Goal: Information Seeking & Learning: Learn about a topic

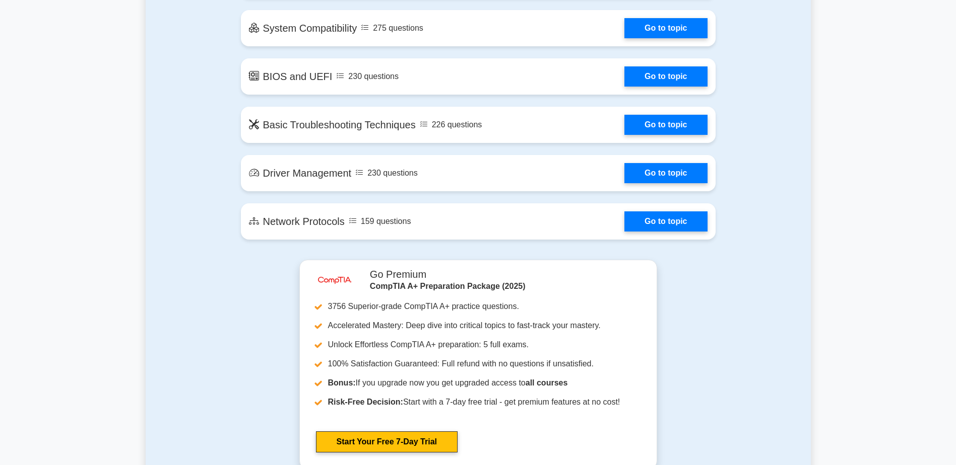
scroll to position [1763, 0]
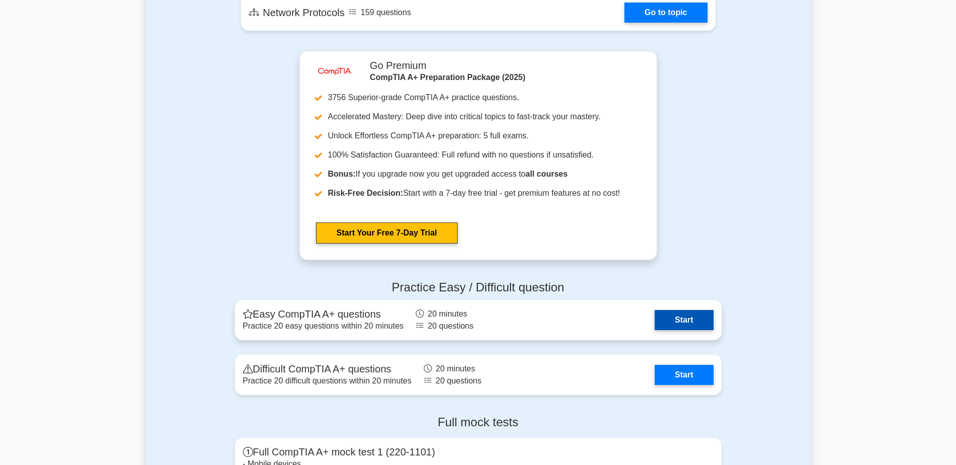
click at [662, 322] on link "Start" at bounding box center [683, 320] width 58 height 20
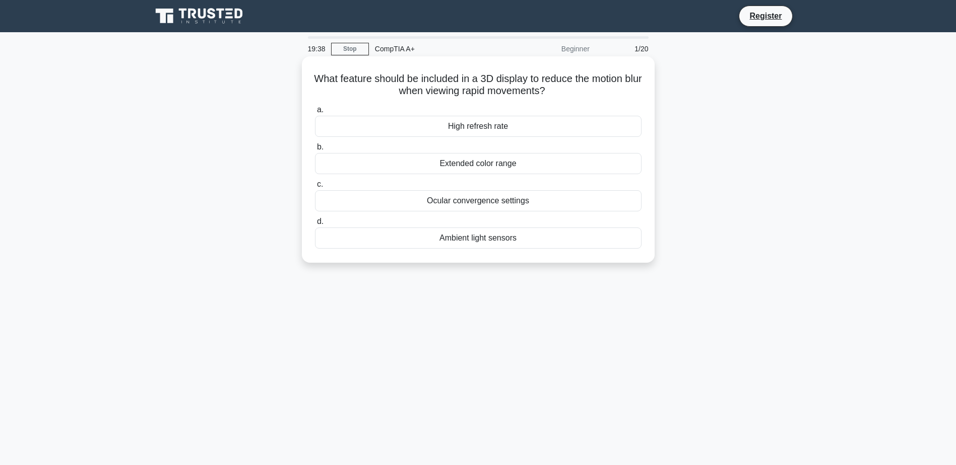
click at [530, 127] on div "High refresh rate" at bounding box center [478, 126] width 326 height 21
click at [315, 113] on input "a. High refresh rate" at bounding box center [315, 110] width 0 height 7
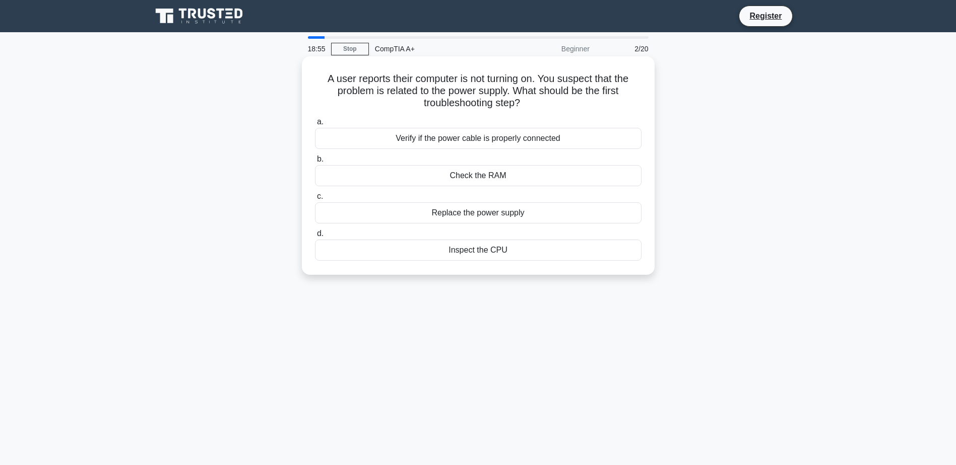
click at [533, 140] on div "Verify if the power cable is properly connected" at bounding box center [478, 138] width 326 height 21
click at [315, 125] on input "a. Verify if the power cable is properly connected" at bounding box center [315, 122] width 0 height 7
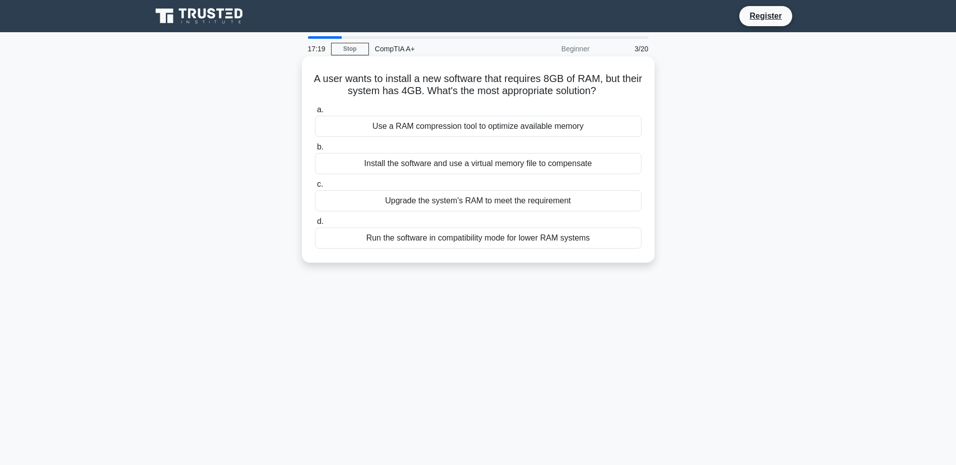
click at [509, 199] on div "Upgrade the system's RAM to meet the requirement" at bounding box center [478, 200] width 326 height 21
click at [315, 188] on input "c. Upgrade the system's RAM to meet the requirement" at bounding box center [315, 184] width 0 height 7
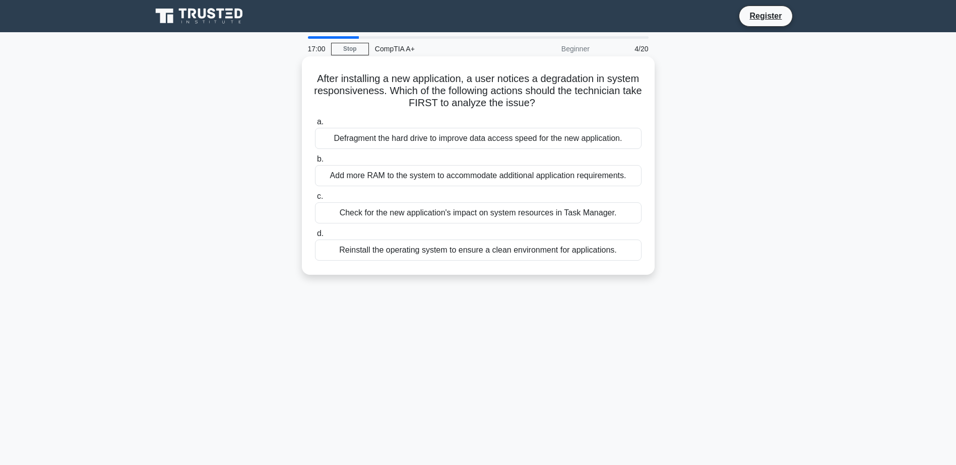
click at [509, 217] on div "Check for the new application's impact on system resources in Task Manager." at bounding box center [478, 213] width 326 height 21
click at [315, 200] on input "c. Check for the new application's impact on system resources in Task Manager." at bounding box center [315, 196] width 0 height 7
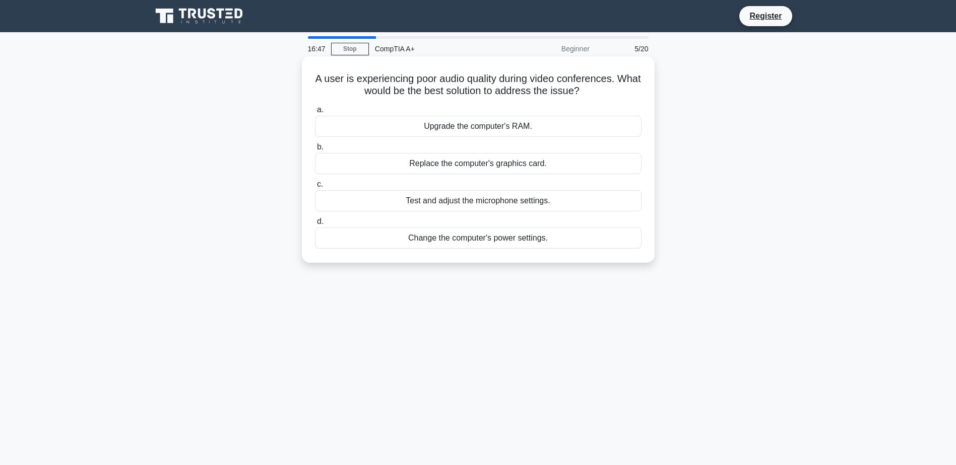
click at [574, 195] on div "Test and adjust the microphone settings." at bounding box center [478, 200] width 326 height 21
click at [315, 188] on input "c. Test and adjust the microphone settings." at bounding box center [315, 184] width 0 height 7
click at [437, 249] on div "Review system logs in Event Viewer" at bounding box center [478, 238] width 326 height 21
click at [315, 225] on input "d. Review system logs in Event Viewer" at bounding box center [315, 222] width 0 height 7
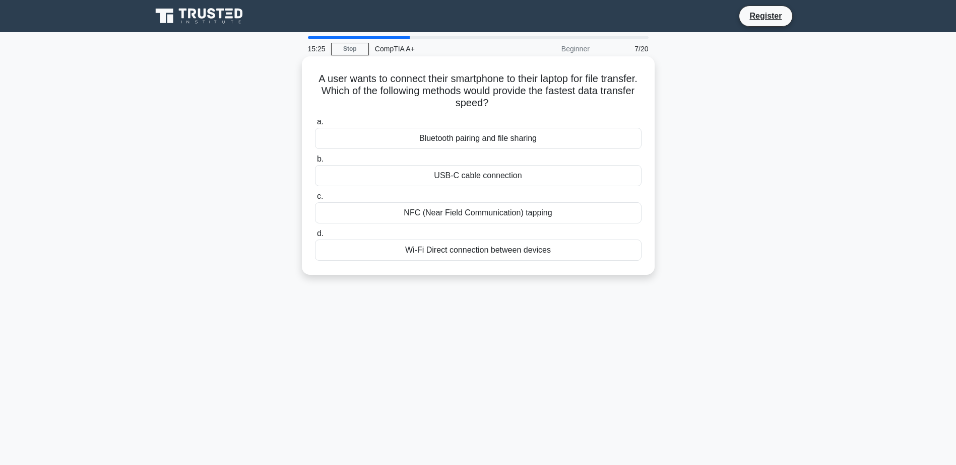
click at [465, 181] on div "USB-C cable connection" at bounding box center [478, 175] width 326 height 21
click at [315, 163] on input "b. USB-C cable connection" at bounding box center [315, 159] width 0 height 7
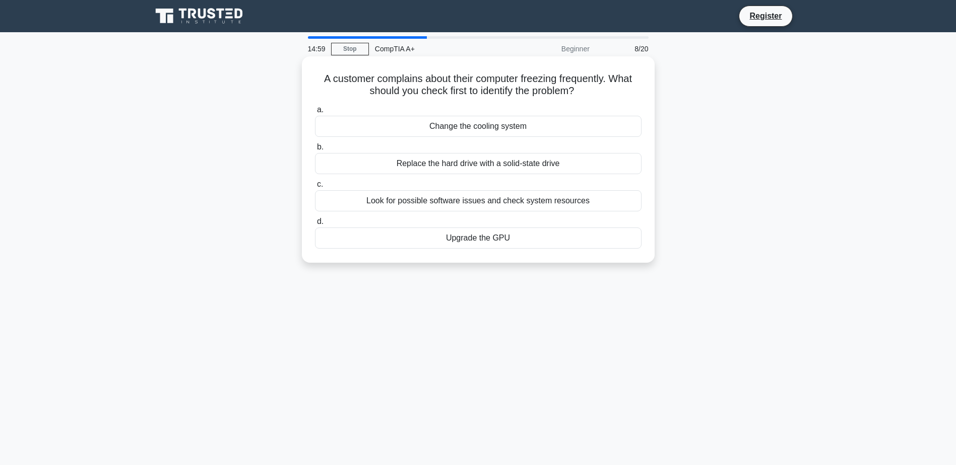
click at [466, 206] on div "Look for possible software issues and check system resources" at bounding box center [478, 200] width 326 height 21
click at [315, 188] on input "c. Look for possible software issues and check system resources" at bounding box center [315, 184] width 0 height 7
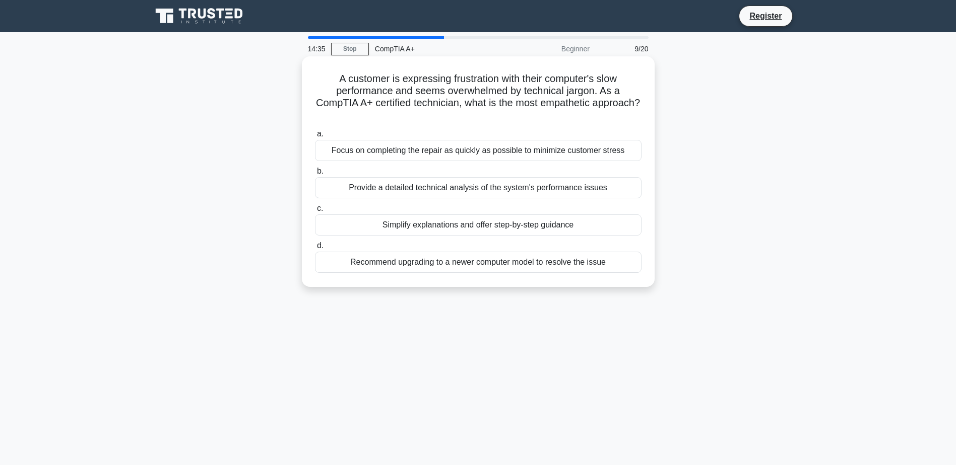
click at [471, 221] on div "Simplify explanations and offer step-by-step guidance" at bounding box center [478, 225] width 326 height 21
click at [315, 212] on input "c. Simplify explanations and offer step-by-step guidance" at bounding box center [315, 209] width 0 height 7
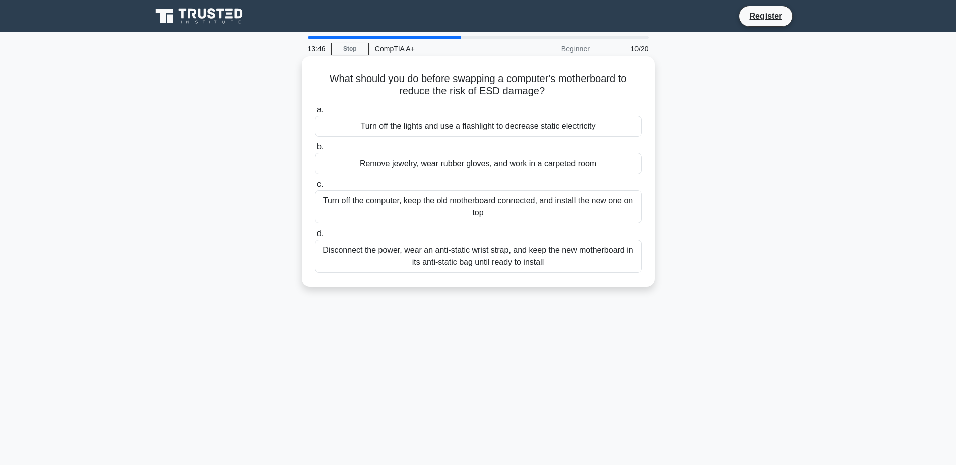
click at [489, 266] on div "Disconnect the power, wear an anti-static wrist strap, and keep the new motherb…" at bounding box center [478, 256] width 326 height 33
click at [315, 237] on input "d. Disconnect the power, wear an anti-static wrist strap, and keep the new moth…" at bounding box center [315, 234] width 0 height 7
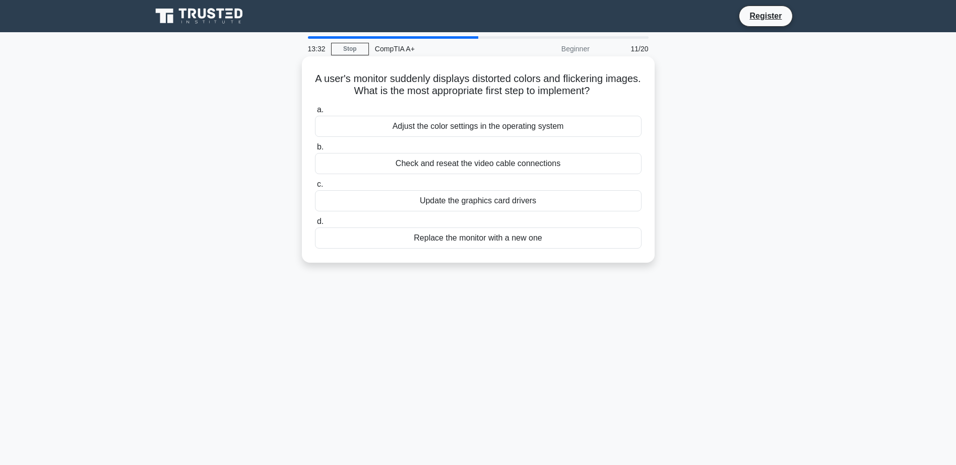
click at [515, 169] on div "Check and reseat the video cable connections" at bounding box center [478, 163] width 326 height 21
click at [315, 151] on input "b. Check and reseat the video cable connections" at bounding box center [315, 147] width 0 height 7
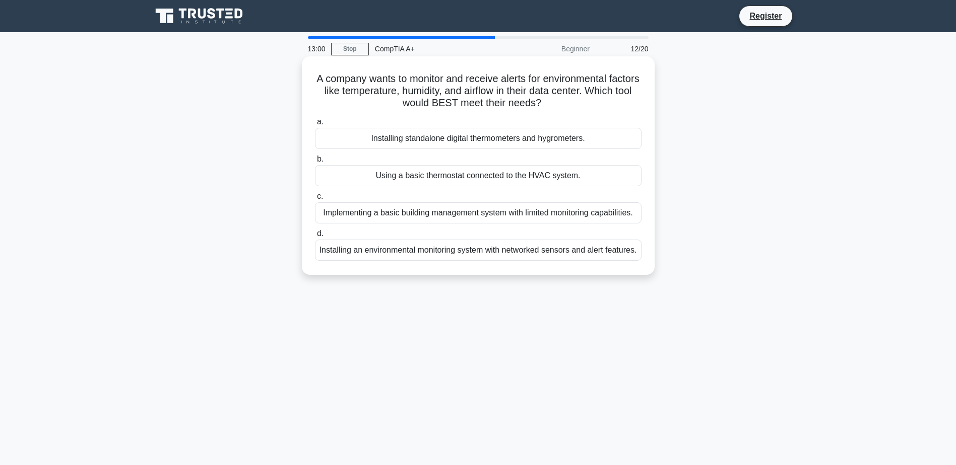
click at [558, 249] on div "Installing an environmental monitoring system with networked sensors and alert …" at bounding box center [478, 250] width 326 height 21
click at [315, 237] on input "d. Installing an environmental monitoring system with networked sensors and ale…" at bounding box center [315, 234] width 0 height 7
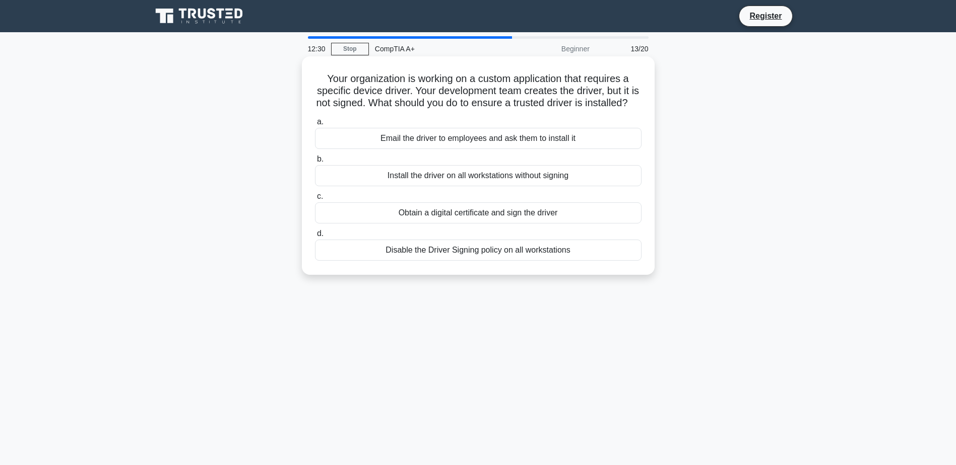
click at [422, 224] on div "Obtain a digital certificate and sign the driver" at bounding box center [478, 213] width 326 height 21
click at [315, 200] on input "c. Obtain a digital certificate and sign the driver" at bounding box center [315, 196] width 0 height 7
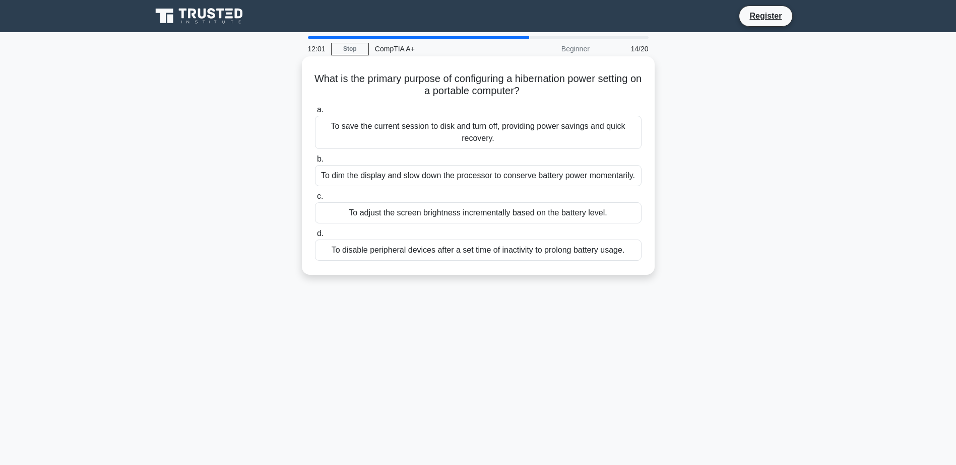
click at [449, 140] on div "To save the current session to disk and turn off, providing power savings and q…" at bounding box center [478, 132] width 326 height 33
click at [315, 113] on input "a. To save the current session to disk and turn off, providing power savings an…" at bounding box center [315, 110] width 0 height 7
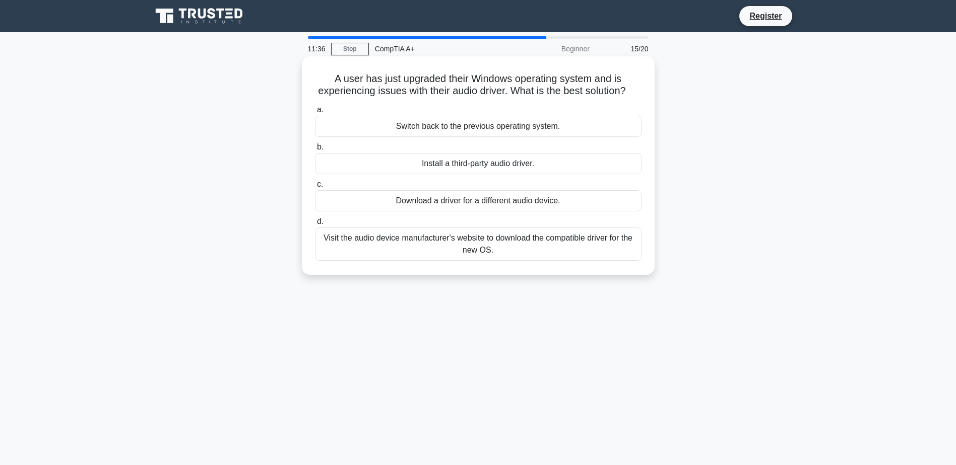
click at [600, 258] on div "Visit the audio device manufacturer's website to download the compatible driver…" at bounding box center [478, 244] width 326 height 33
click at [315, 225] on input "d. Visit the audio device manufacturer's website to download the compatible dri…" at bounding box center [315, 222] width 0 height 7
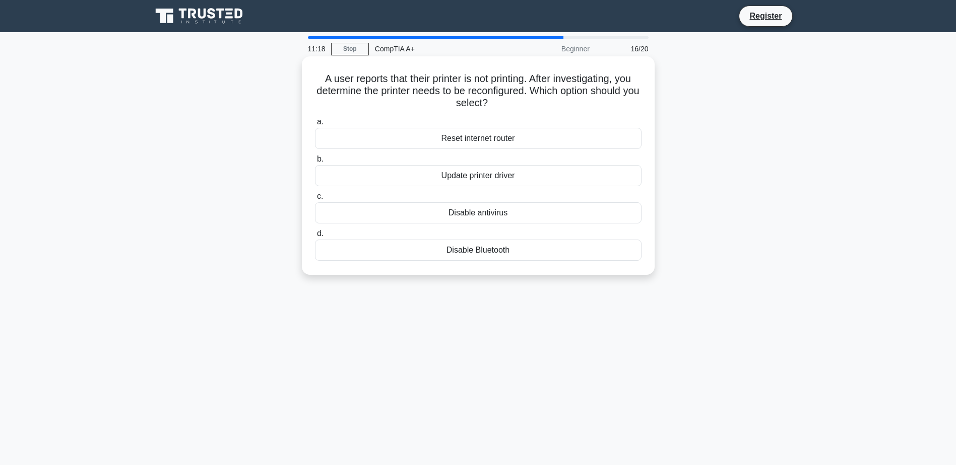
click at [485, 181] on div "Update printer driver" at bounding box center [478, 175] width 326 height 21
click at [315, 163] on input "b. Update printer driver" at bounding box center [315, 159] width 0 height 7
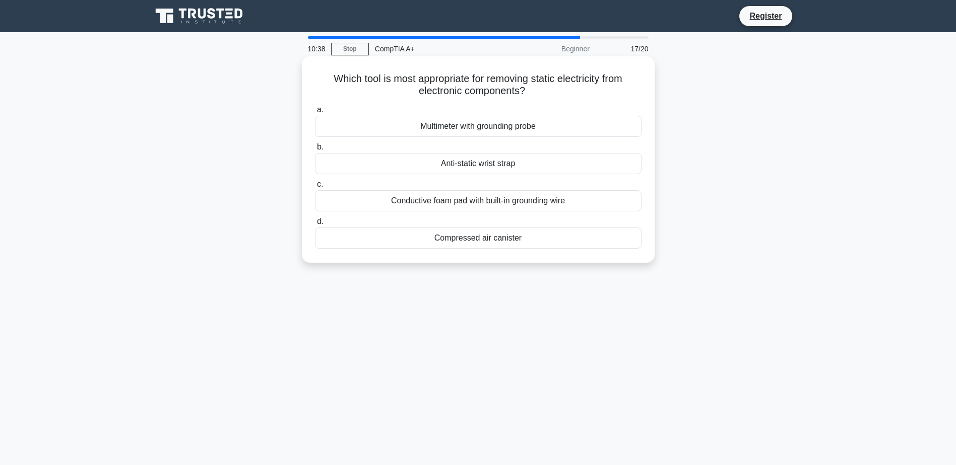
click at [500, 161] on div "Anti-static wrist strap" at bounding box center [478, 163] width 326 height 21
click at [315, 151] on input "b. Anti-static wrist strap" at bounding box center [315, 147] width 0 height 7
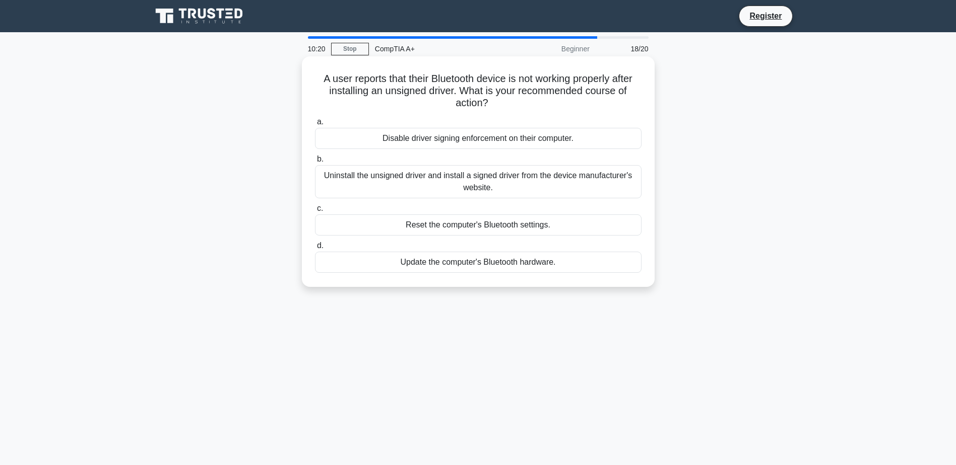
click at [514, 186] on div "Uninstall the unsigned driver and install a signed driver from the device manuf…" at bounding box center [478, 181] width 326 height 33
click at [315, 163] on input "b. Uninstall the unsigned driver and install a signed driver from the device ma…" at bounding box center [315, 159] width 0 height 7
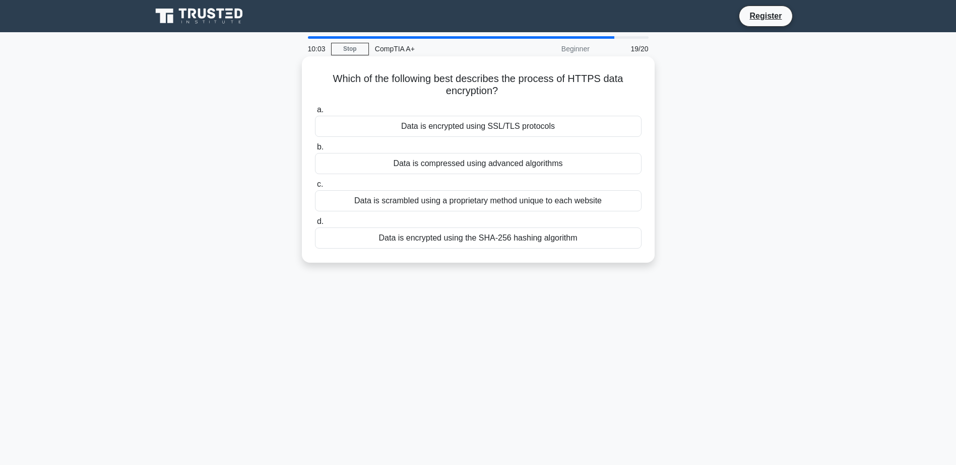
click at [521, 125] on div "Data is encrypted using SSL/TLS protocols" at bounding box center [478, 126] width 326 height 21
click at [315, 113] on input "a. Data is encrypted using SSL/TLS protocols" at bounding box center [315, 110] width 0 height 7
click at [495, 198] on div "Routing data between servers and storage devices" at bounding box center [478, 200] width 326 height 21
click at [315, 188] on input "c. Routing data between servers and storage devices" at bounding box center [315, 184] width 0 height 7
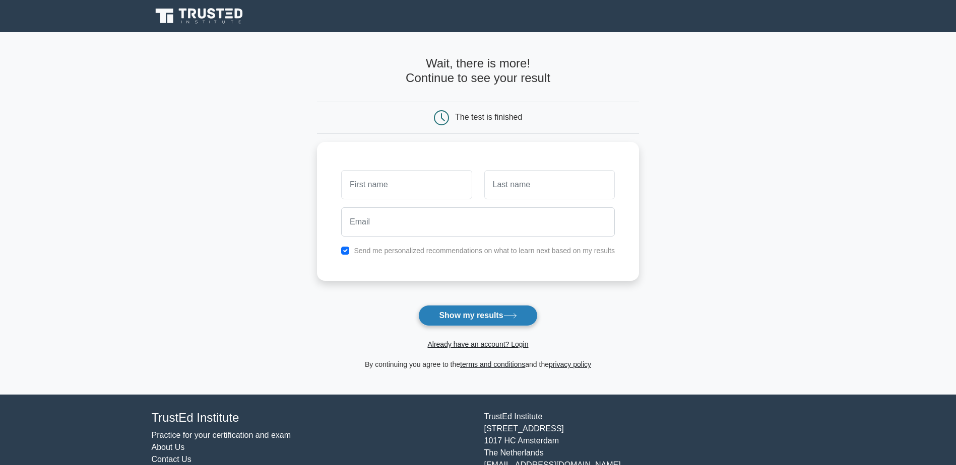
click at [493, 307] on button "Show my results" at bounding box center [477, 315] width 119 height 21
click at [457, 347] on link "Already have an account? Login" at bounding box center [477, 345] width 101 height 8
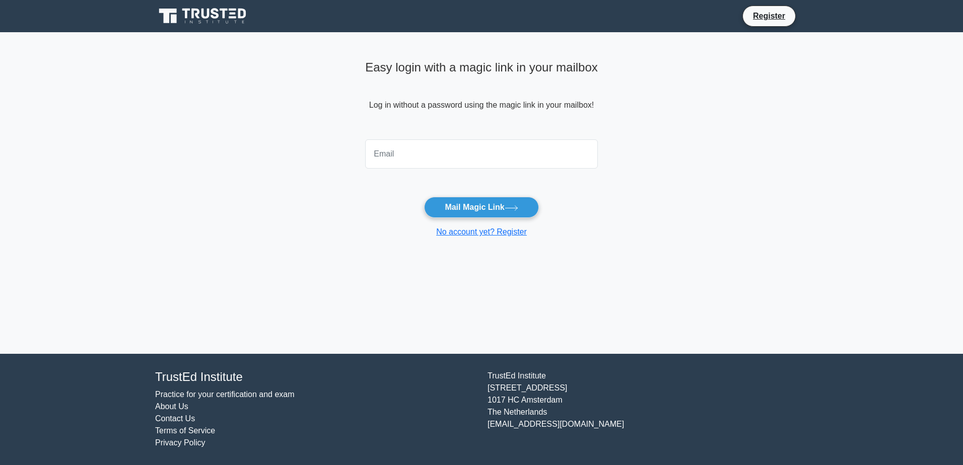
click at [493, 152] on input "email" at bounding box center [481, 154] width 233 height 29
type input "well_suero@hotmail.com"
click at [474, 211] on button "Mail Magic Link" at bounding box center [481, 207] width 114 height 21
